Goal: Find specific fact: Locate a discrete piece of known information

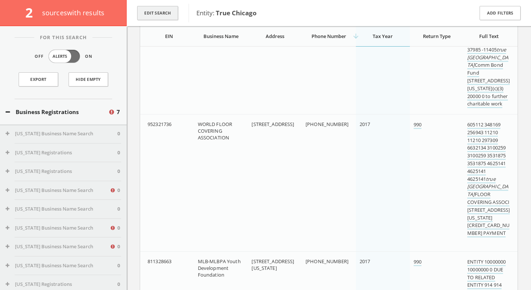
click at [154, 12] on button "Edit Search" at bounding box center [157, 13] width 41 height 15
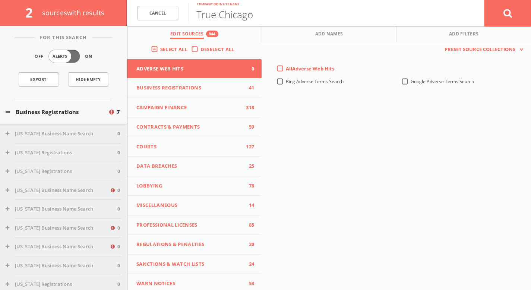
scroll to position [1907, 0]
click at [171, 16] on link "Cancel" at bounding box center [157, 13] width 41 height 15
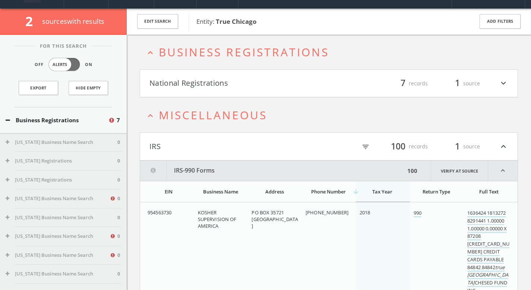
scroll to position [0, 0]
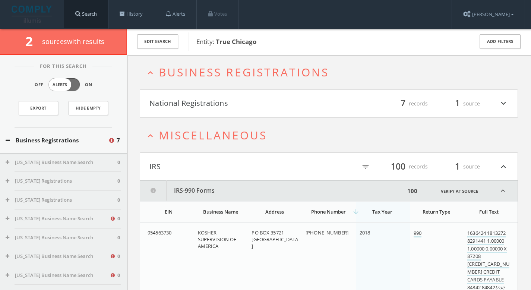
click at [105, 15] on link "Search" at bounding box center [86, 14] width 44 height 28
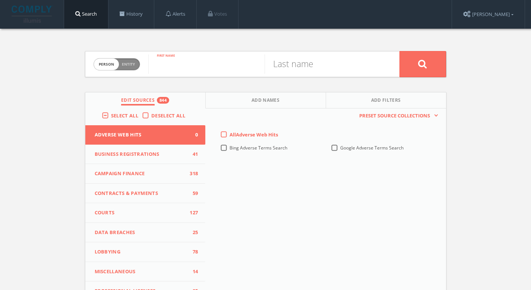
click at [172, 65] on input "text" at bounding box center [206, 63] width 116 height 19
type input "[PERSON_NAME]"
click at [266, 63] on input "[PERSON_NAME]" at bounding box center [323, 63] width 116 height 19
type input "[PERSON_NAME]"
click at [243, 67] on input "[PERSON_NAME]" at bounding box center [206, 63] width 116 height 19
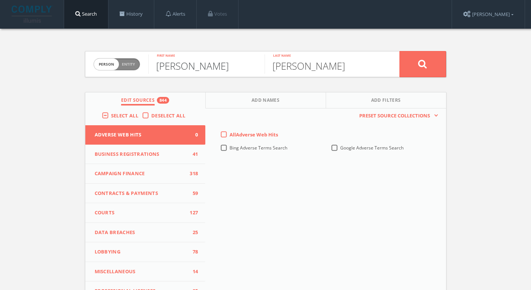
type input "[PERSON_NAME]"
click at [423, 69] on button at bounding box center [422, 64] width 47 height 26
